Goal: Task Accomplishment & Management: Manage account settings

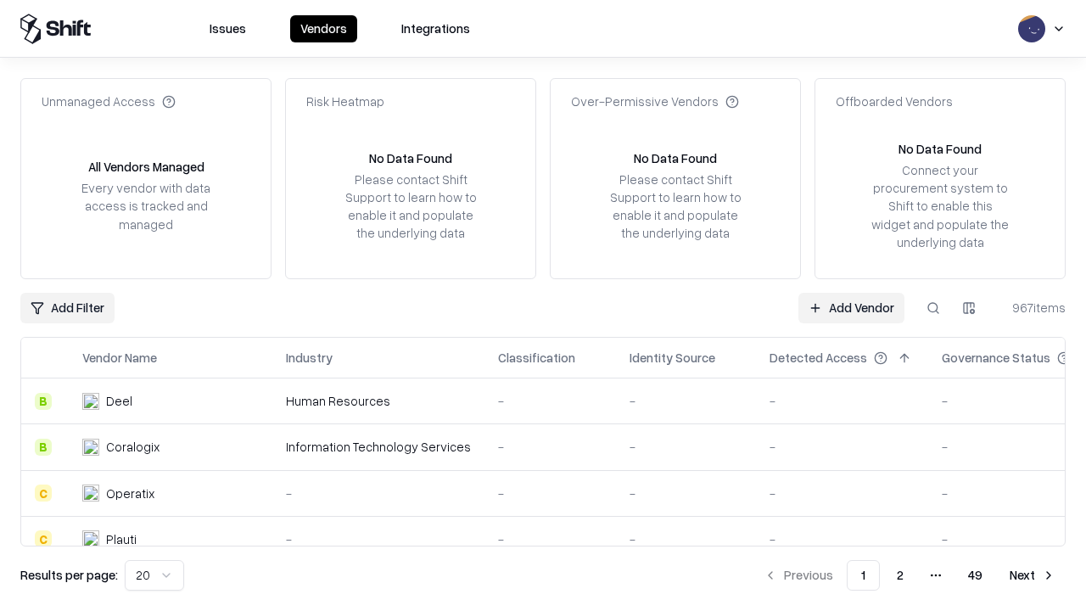
click at [851, 307] on link "Add Vendor" at bounding box center [851, 308] width 106 height 31
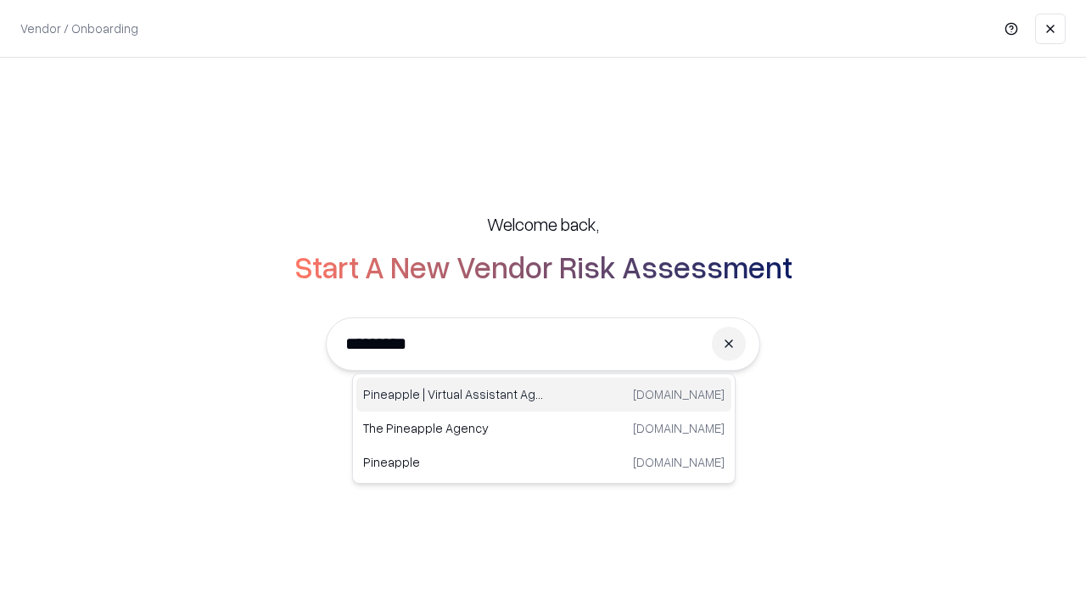
click at [544, 394] on div "Pineapple | Virtual Assistant Agency [DOMAIN_NAME]" at bounding box center [543, 394] width 375 height 34
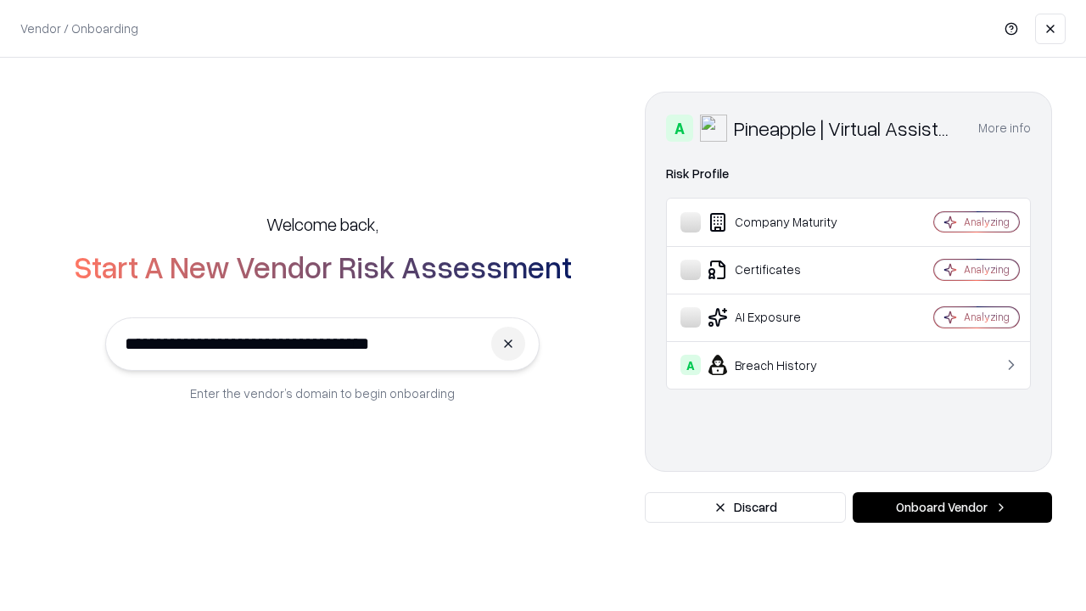
type input "**********"
click at [952, 507] on button "Onboard Vendor" at bounding box center [952, 507] width 199 height 31
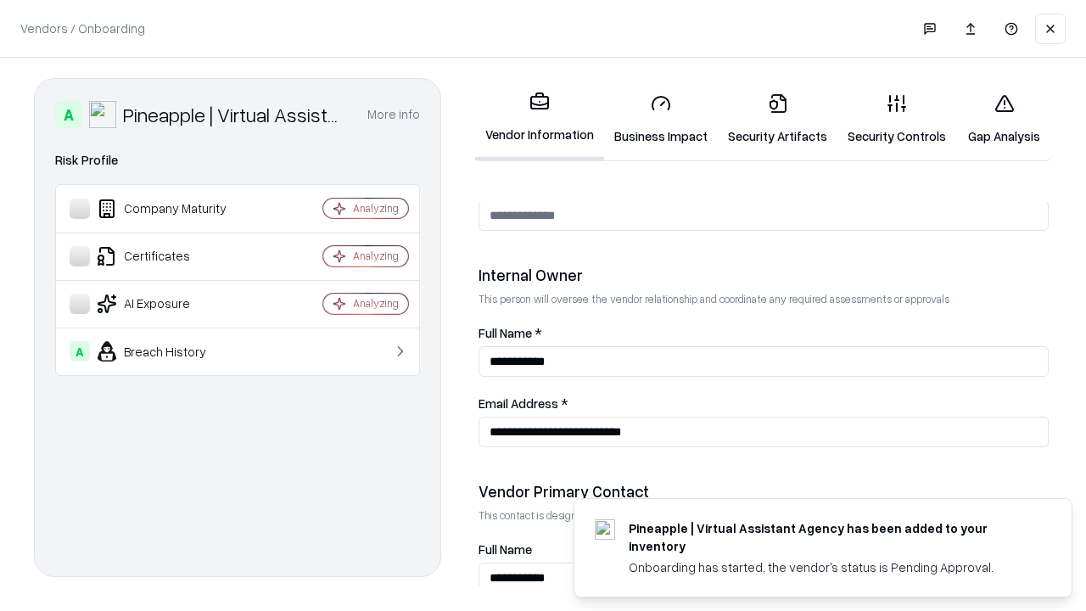
scroll to position [879, 0]
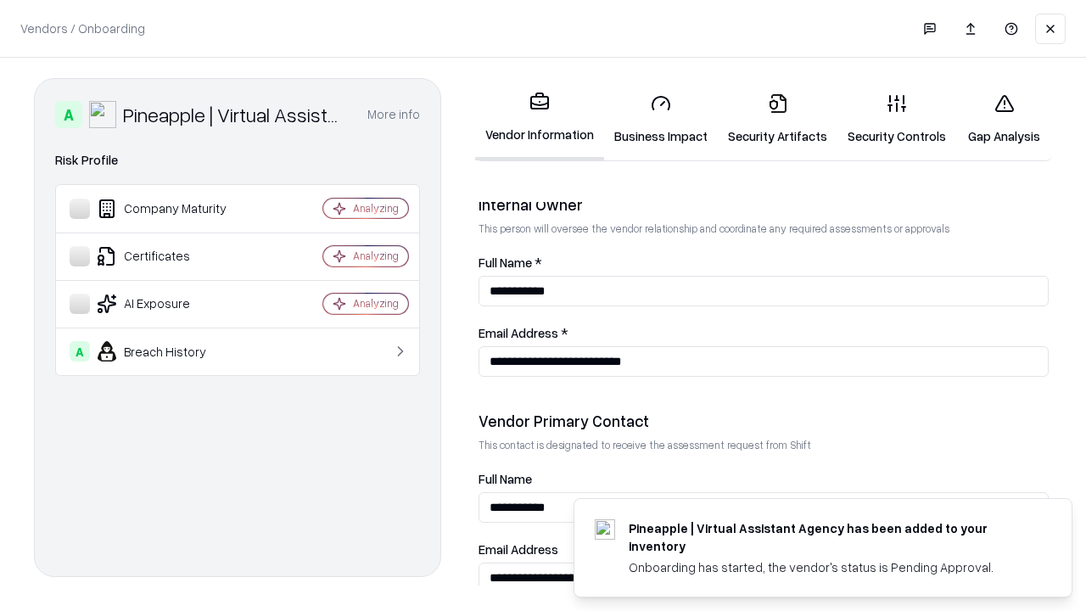
click at [777, 119] on link "Security Artifacts" at bounding box center [778, 119] width 120 height 79
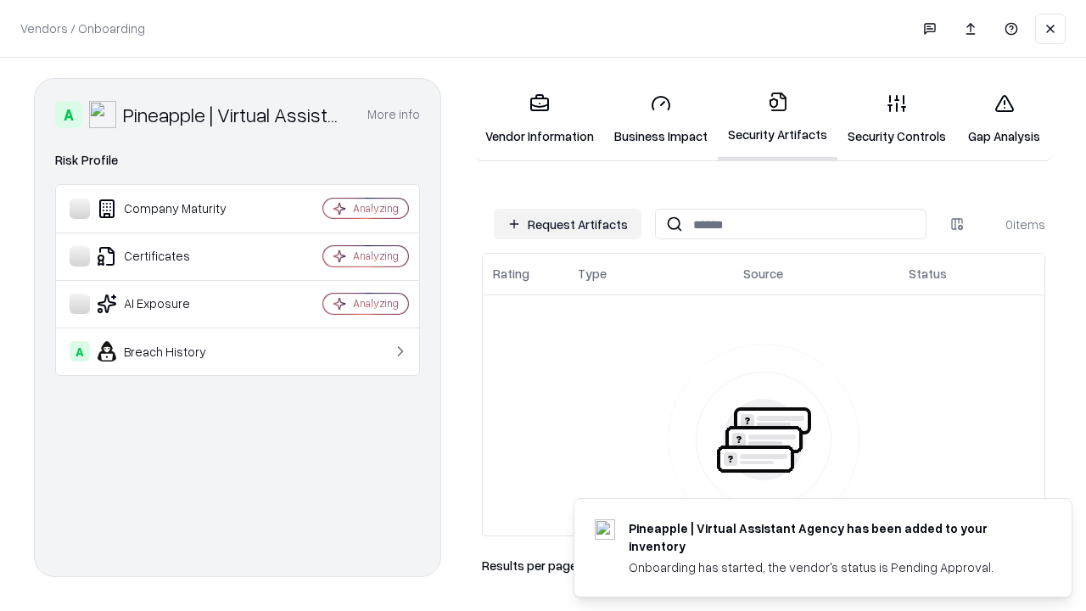
click at [568, 224] on button "Request Artifacts" at bounding box center [568, 224] width 148 height 31
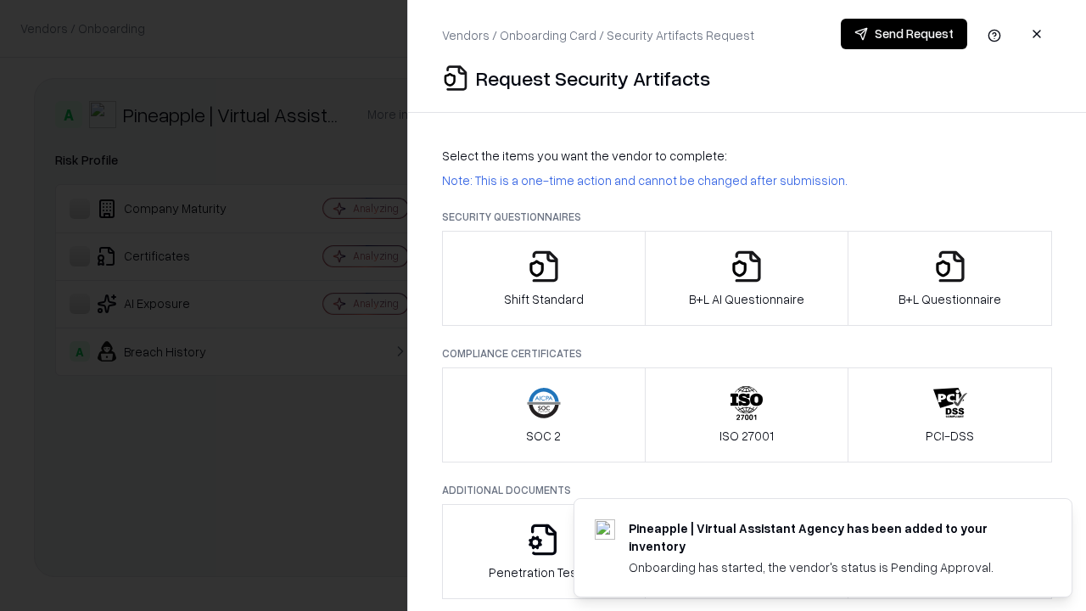
click at [949, 278] on icon "button" at bounding box center [950, 266] width 34 height 34
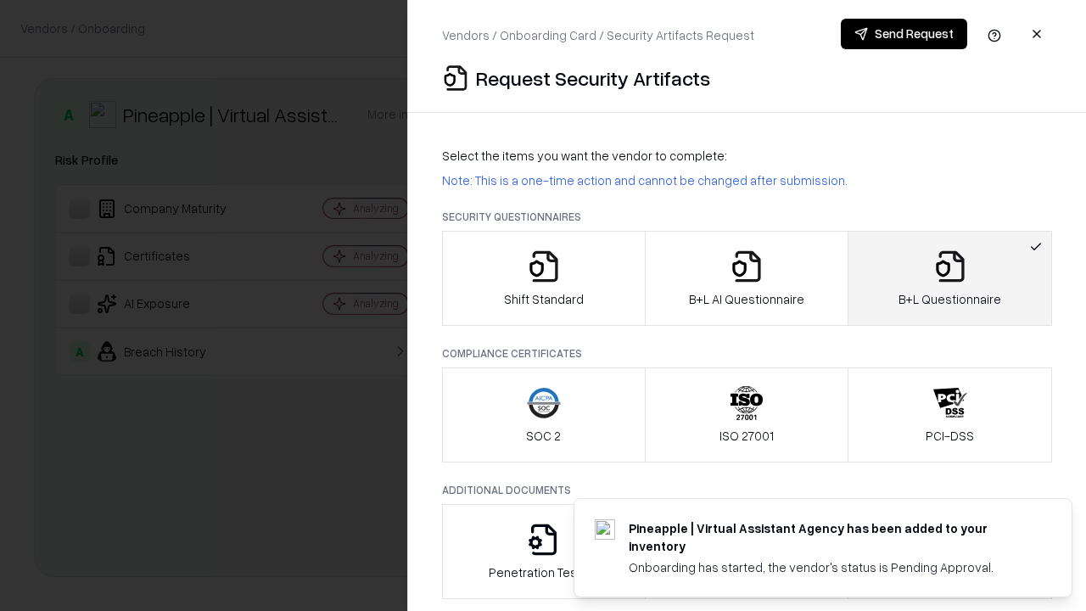
click at [746, 278] on icon "button" at bounding box center [747, 266] width 34 height 34
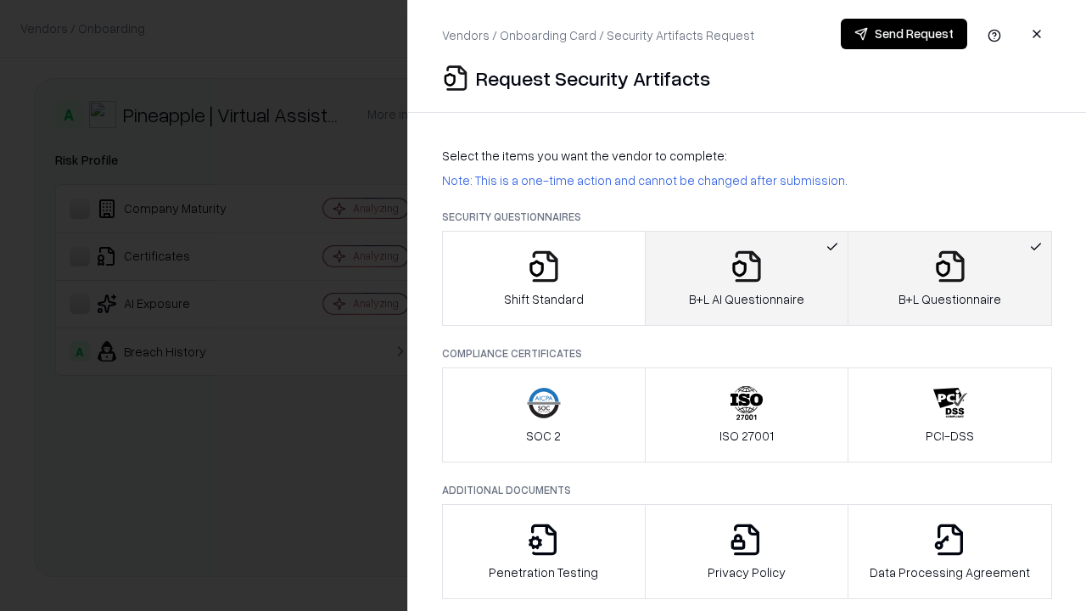
click at [903, 34] on button "Send Request" at bounding box center [904, 34] width 126 height 31
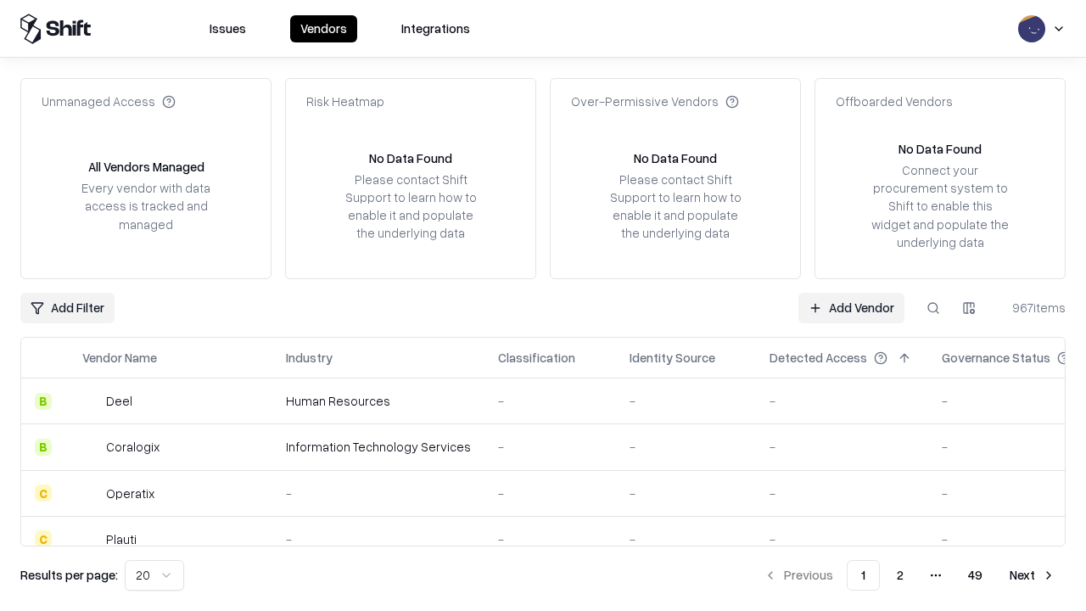
click at [933, 307] on button at bounding box center [933, 308] width 31 height 31
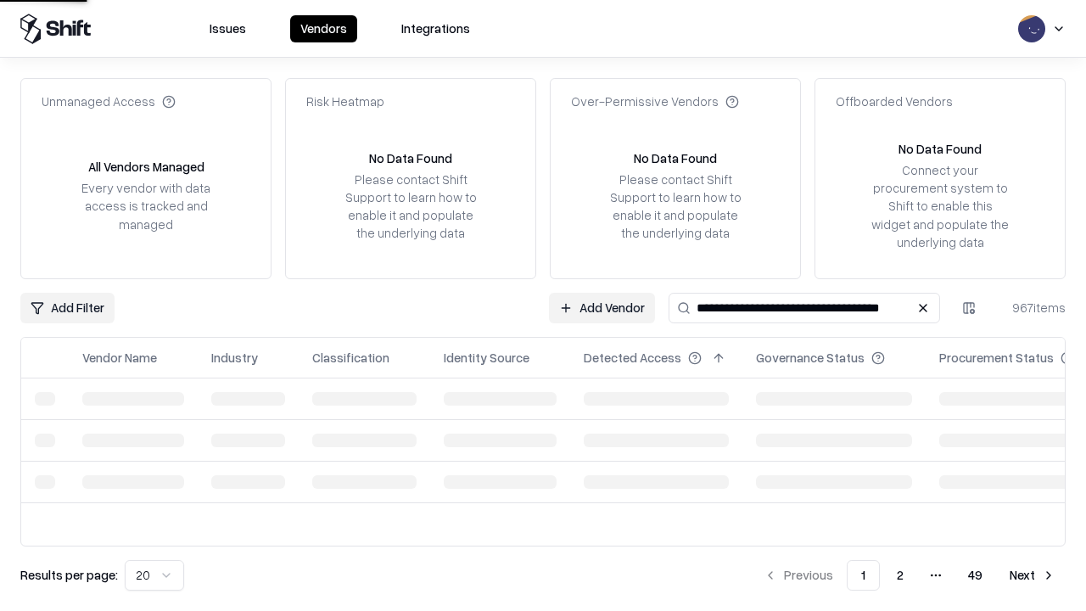
type input "**********"
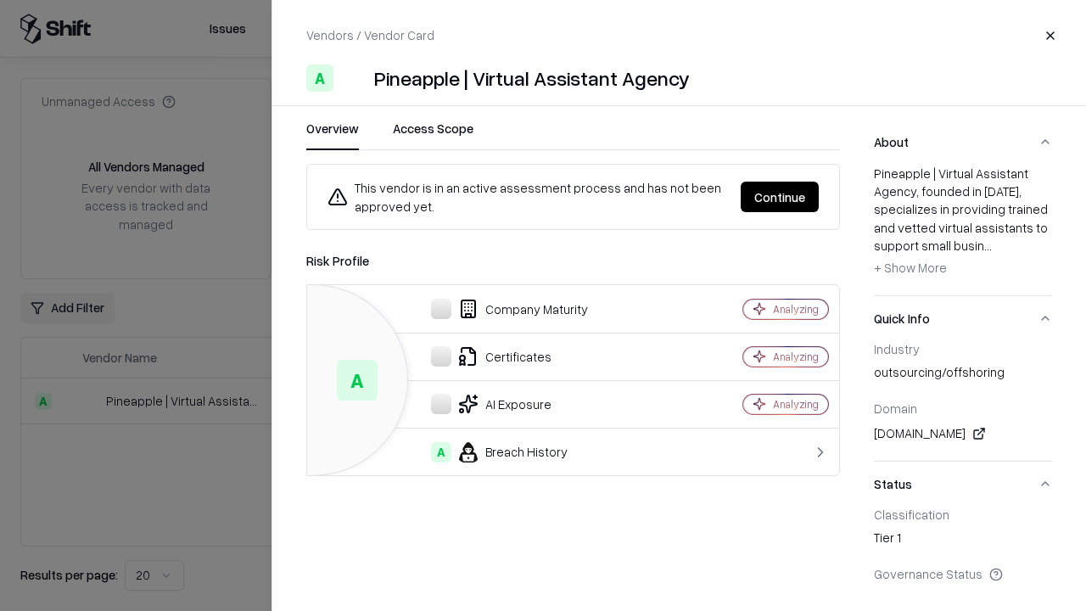
click at [780, 197] on button "Continue" at bounding box center [780, 197] width 78 height 31
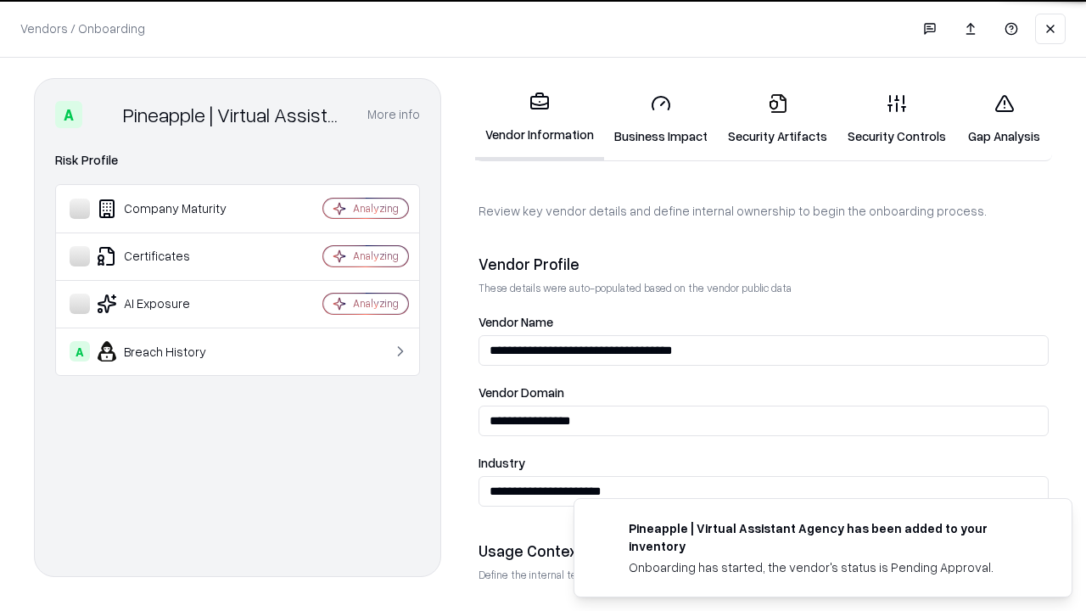
click at [777, 119] on link "Security Artifacts" at bounding box center [778, 119] width 120 height 79
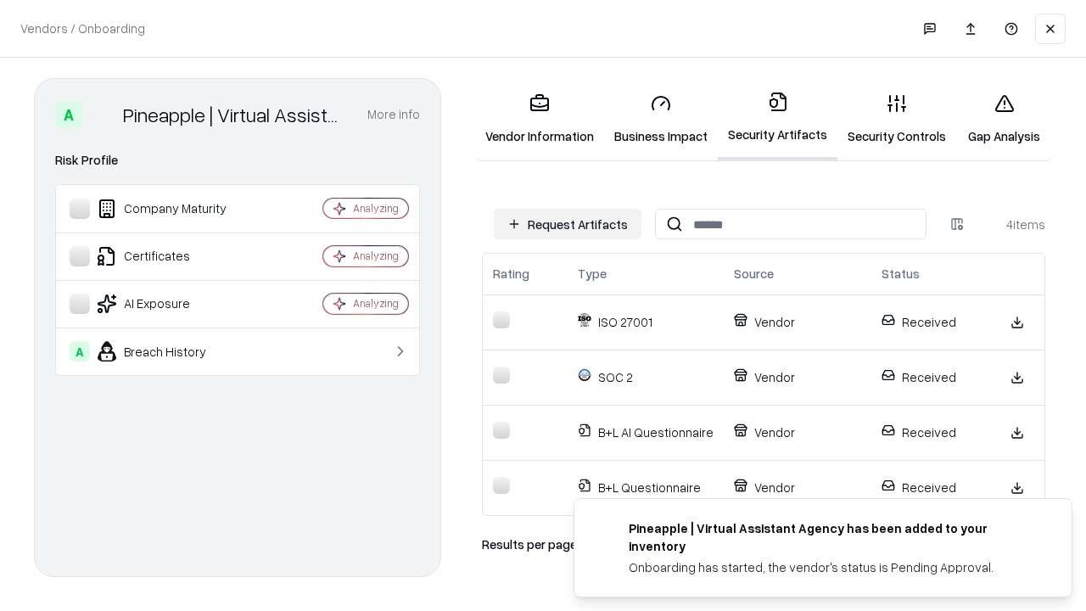
click at [1004, 119] on link "Gap Analysis" at bounding box center [1004, 119] width 96 height 79
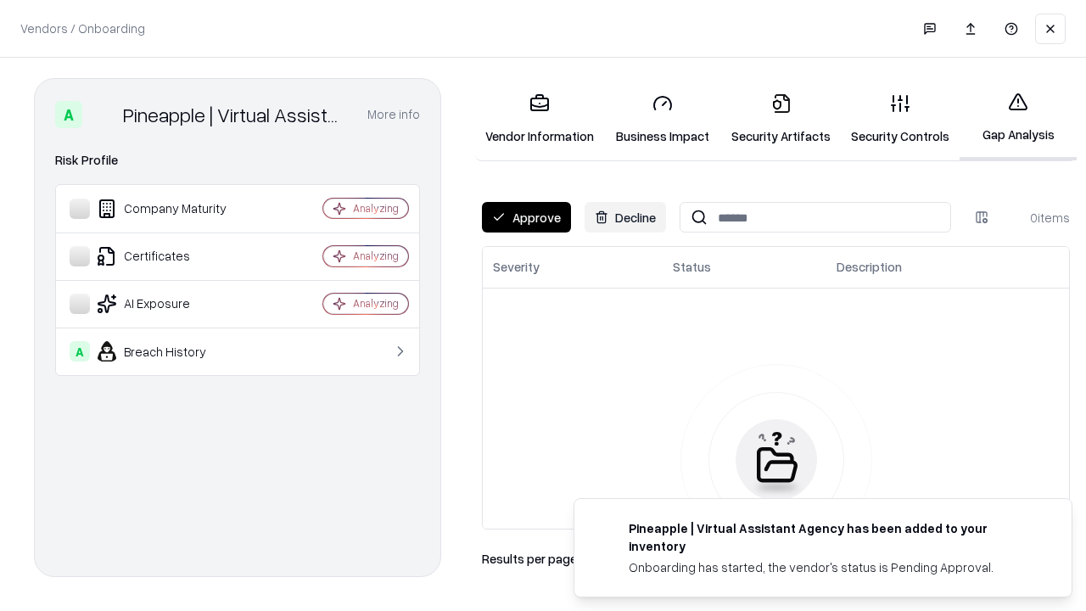
click at [526, 217] on button "Approve" at bounding box center [526, 217] width 89 height 31
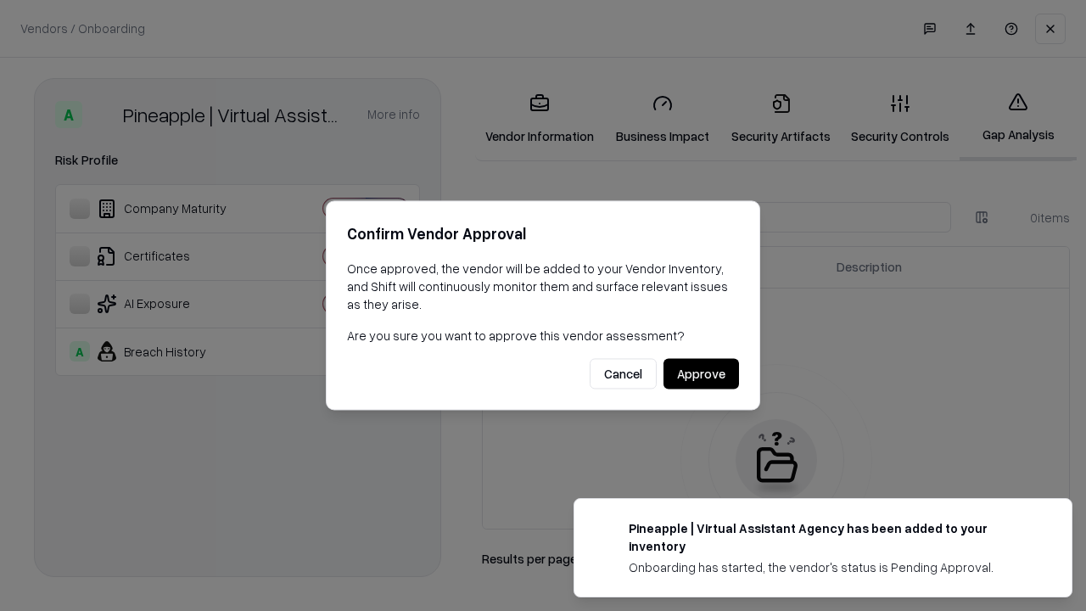
click at [701, 373] on button "Approve" at bounding box center [700, 374] width 75 height 31
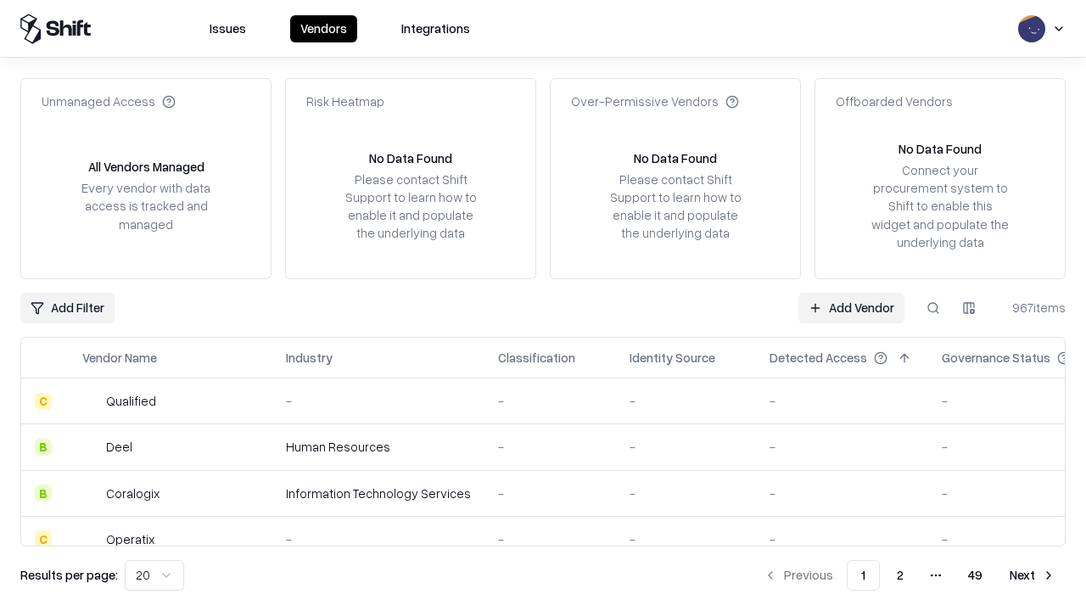
type input "**********"
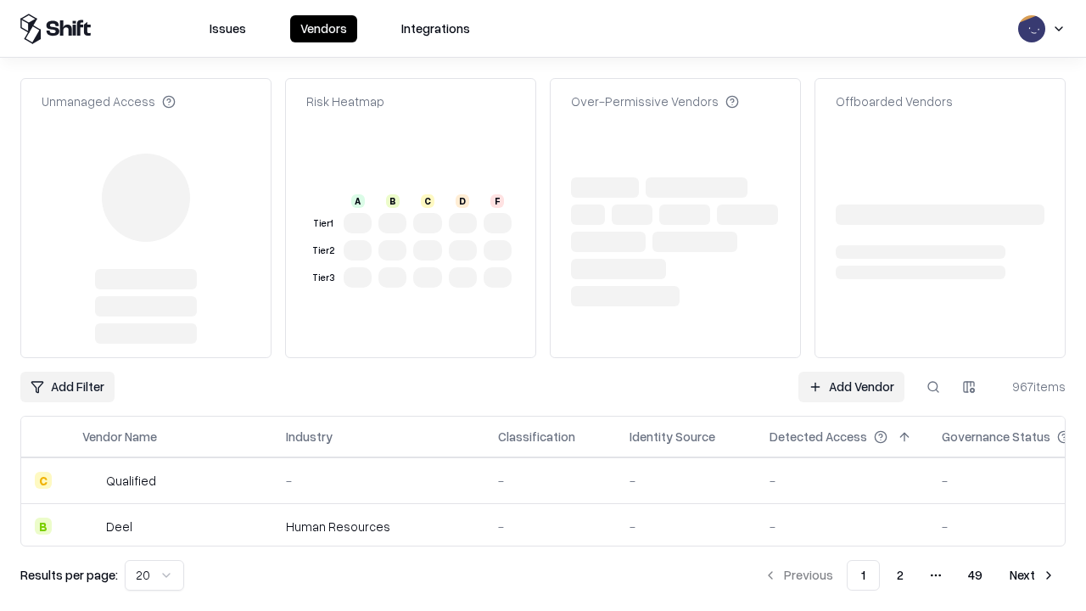
click at [851, 372] on link "Add Vendor" at bounding box center [851, 387] width 106 height 31
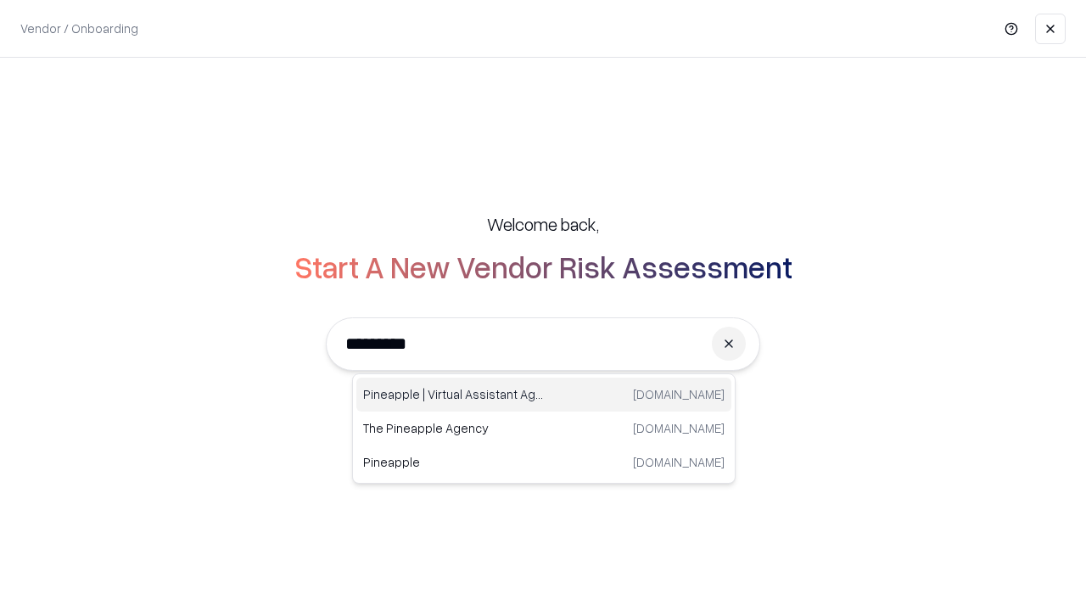
click at [544, 394] on div "Pineapple | Virtual Assistant Agency [DOMAIN_NAME]" at bounding box center [543, 394] width 375 height 34
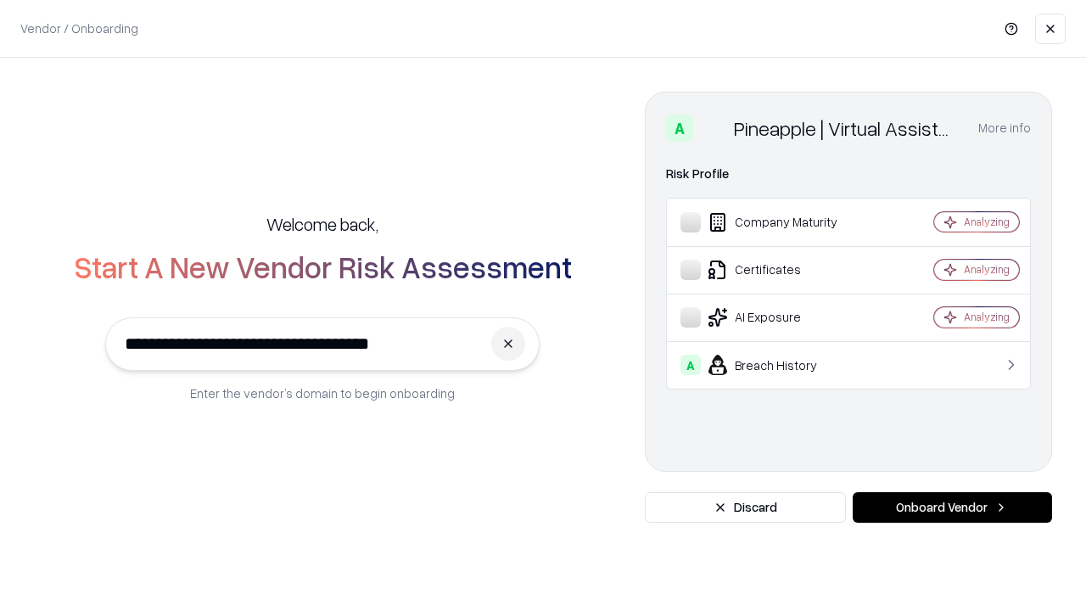
type input "**********"
click at [952, 507] on button "Onboard Vendor" at bounding box center [952, 507] width 199 height 31
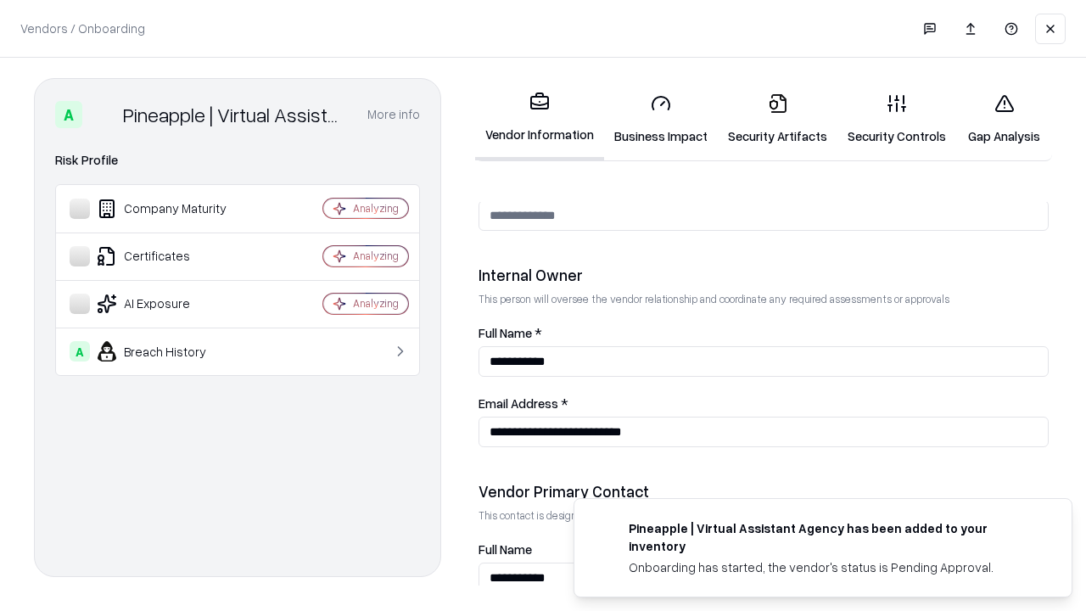
scroll to position [879, 0]
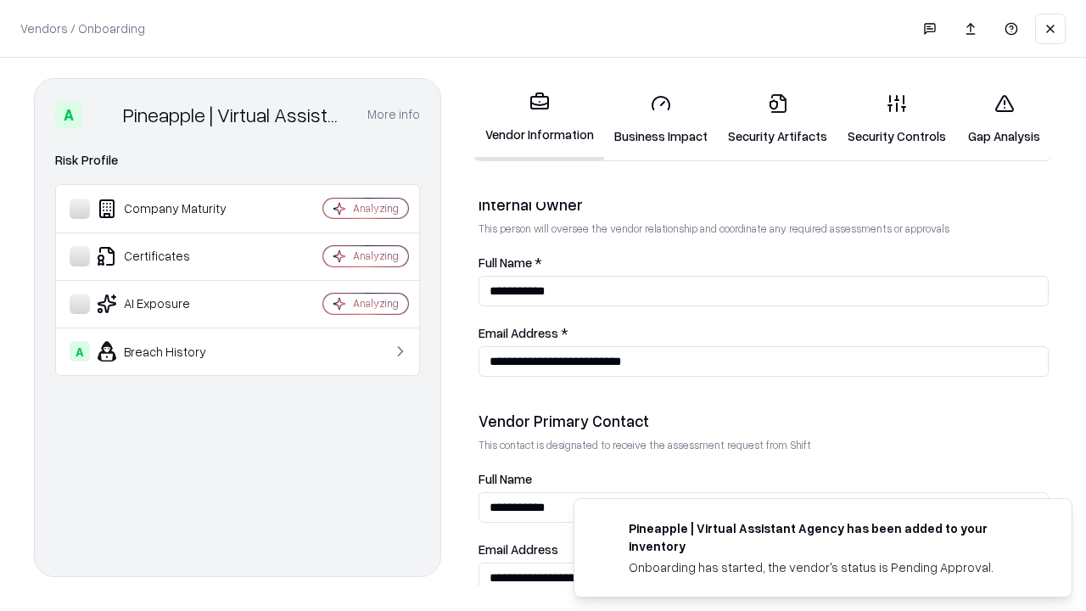
click at [1004, 119] on link "Gap Analysis" at bounding box center [1004, 119] width 96 height 79
